Goal: Transaction & Acquisition: Book appointment/travel/reservation

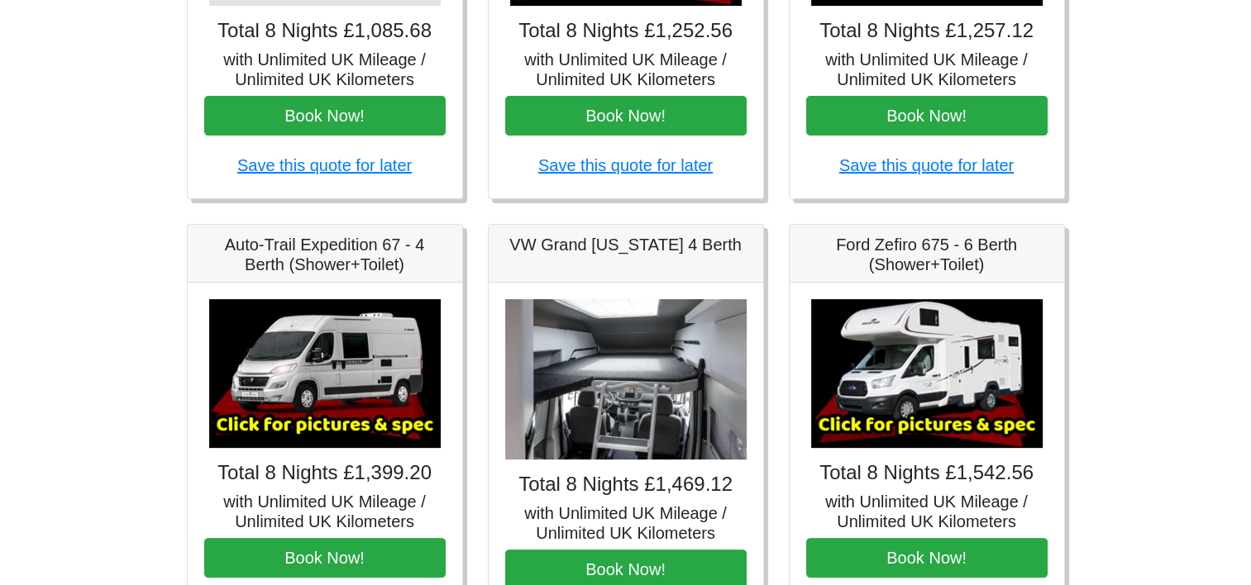
scroll to position [579, 0]
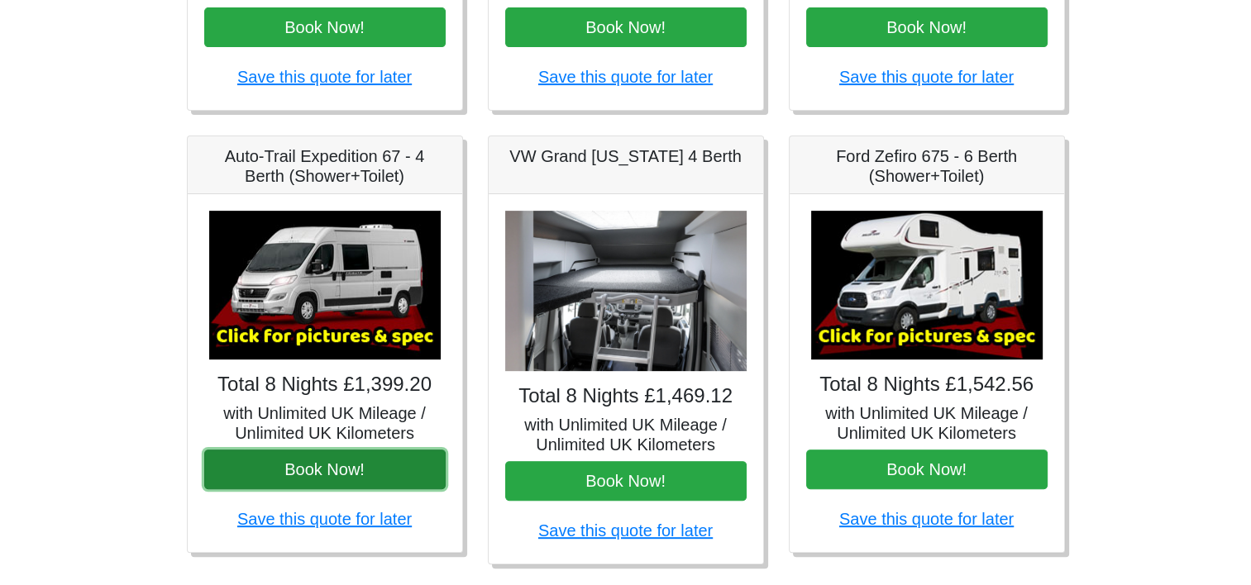
click at [284, 462] on button "Book Now!" at bounding box center [324, 470] width 241 height 40
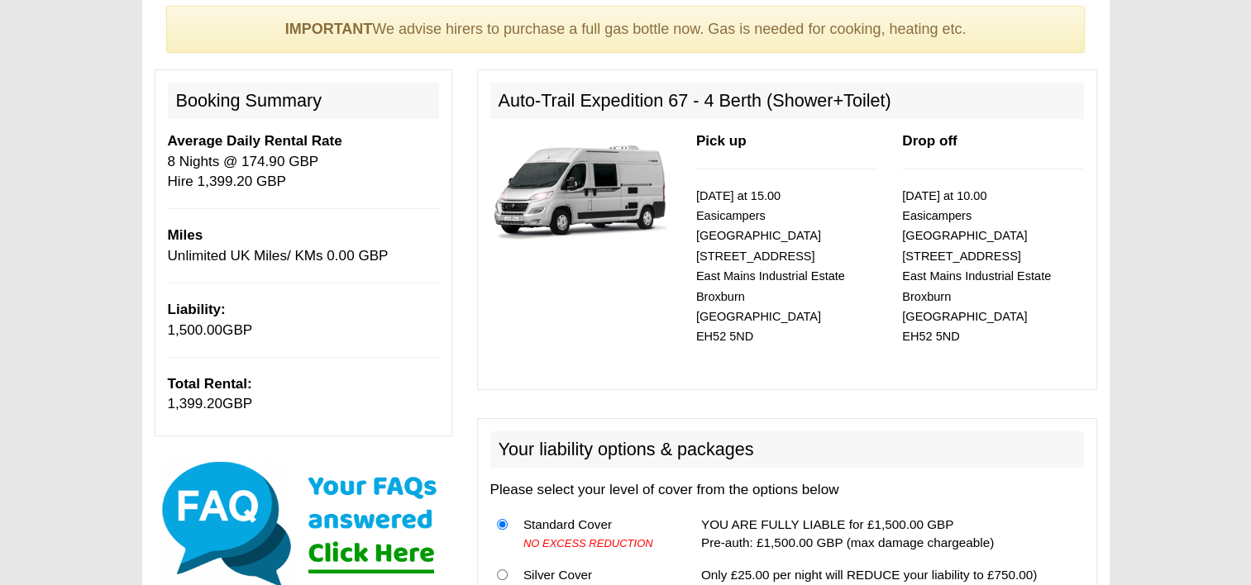
scroll to position [165, 0]
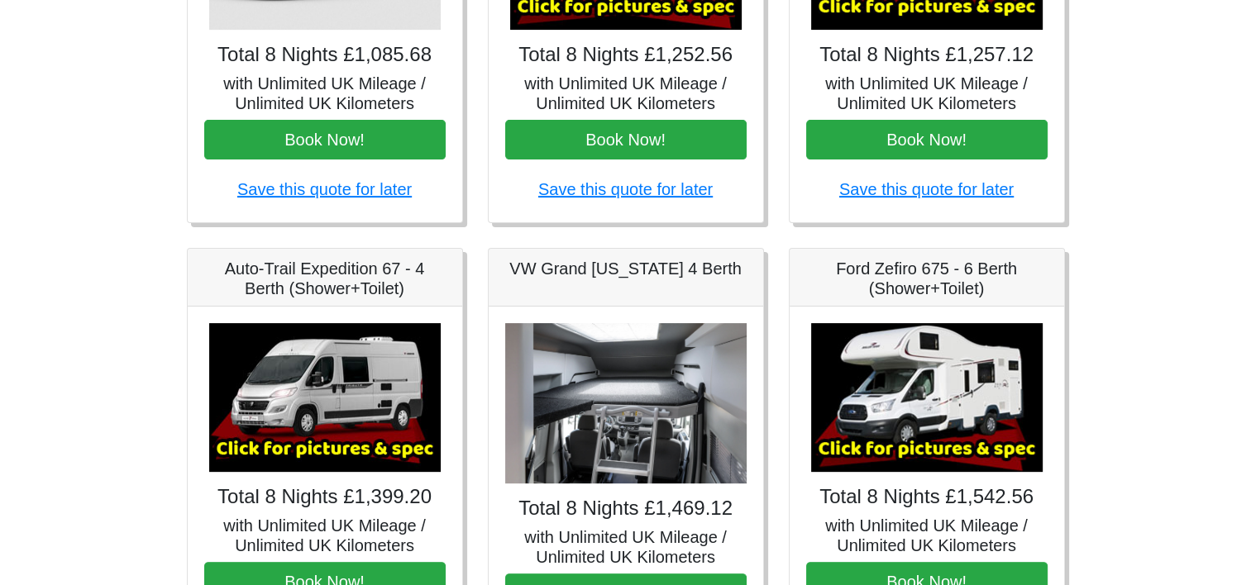
scroll to position [497, 0]
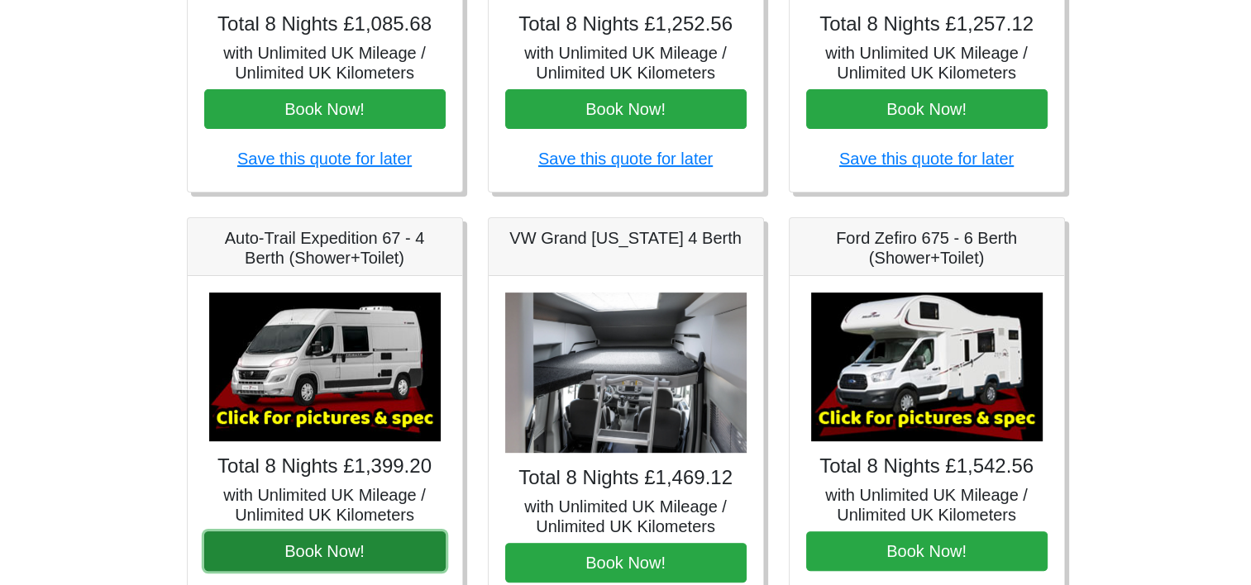
click at [354, 552] on button "Book Now!" at bounding box center [324, 551] width 241 height 40
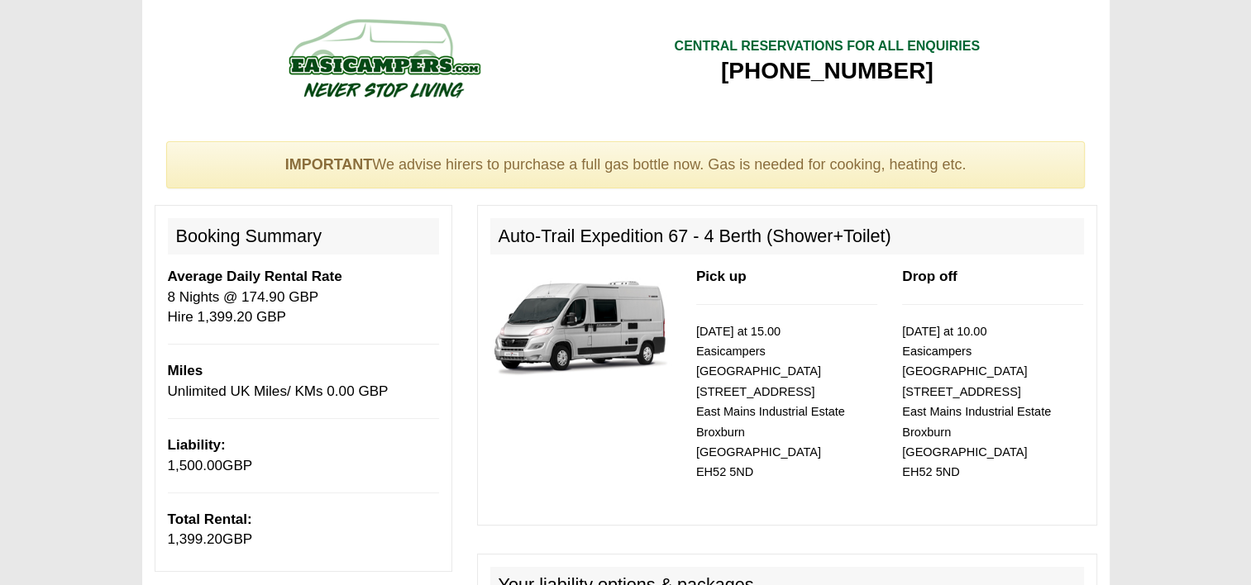
click at [691, 234] on h2 "Auto-Trail Expedition 67 - 4 Berth (Shower+Toilet)" at bounding box center [786, 236] width 593 height 36
